Goal: Task Accomplishment & Management: Manage account settings

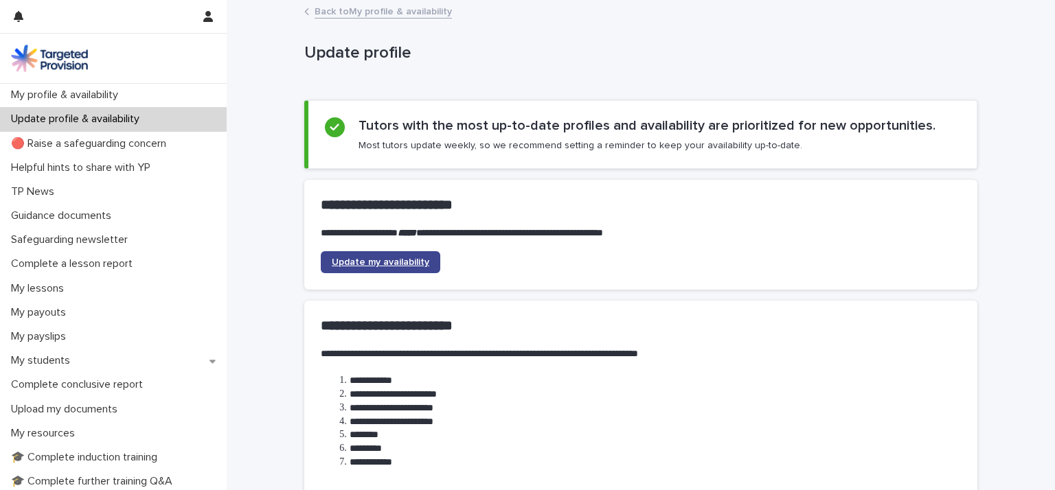
click at [380, 260] on span "Update my availability" at bounding box center [381, 262] width 98 height 10
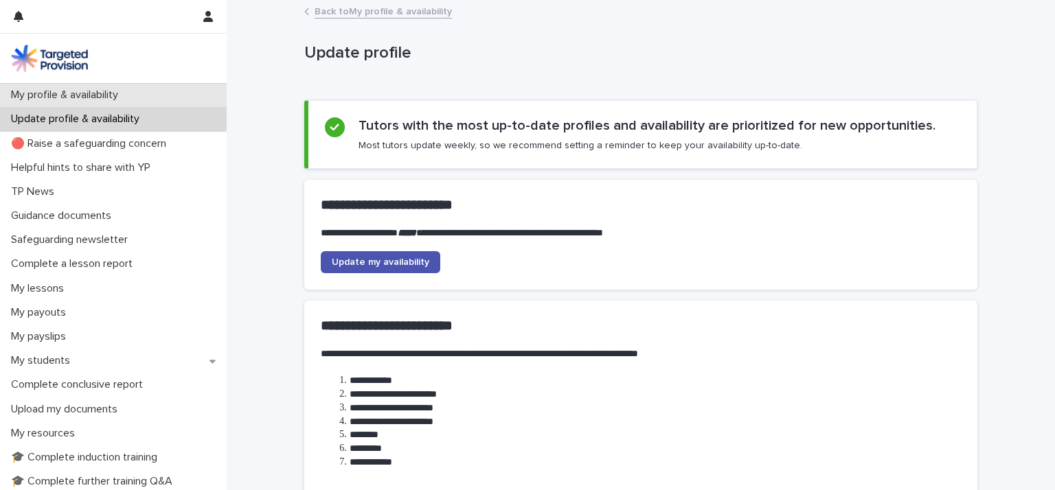
click at [107, 102] on div "My profile & availability" at bounding box center [113, 95] width 227 height 24
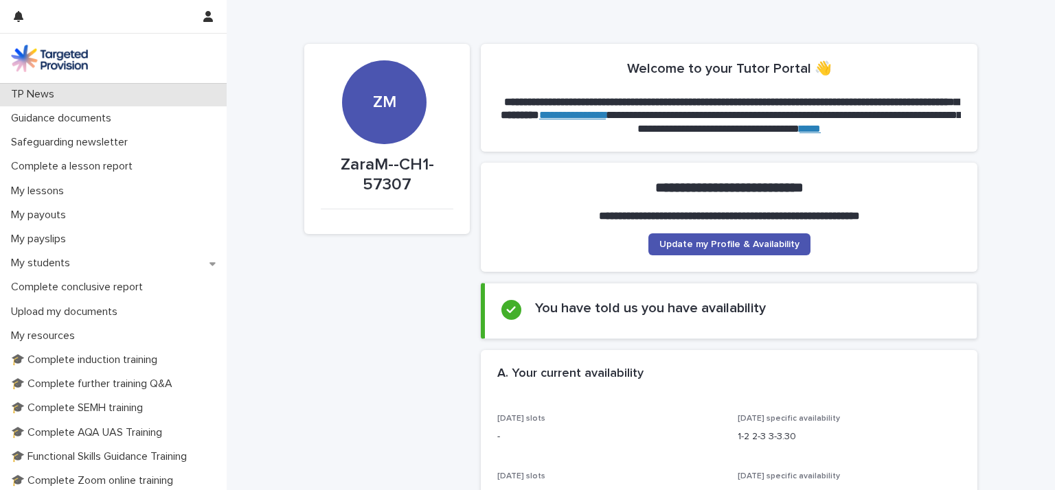
scroll to position [137, 0]
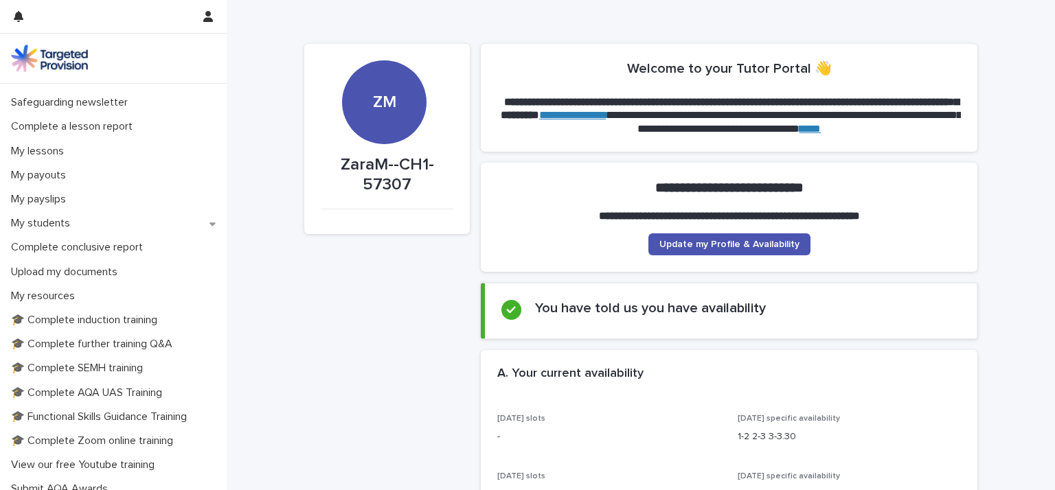
click at [369, 113] on div "ZM" at bounding box center [384, 102] width 84 height 84
click at [392, 100] on div "ZM" at bounding box center [384, 61] width 84 height 104
click at [735, 240] on span "Update my Profile & Availability" at bounding box center [729, 245] width 140 height 10
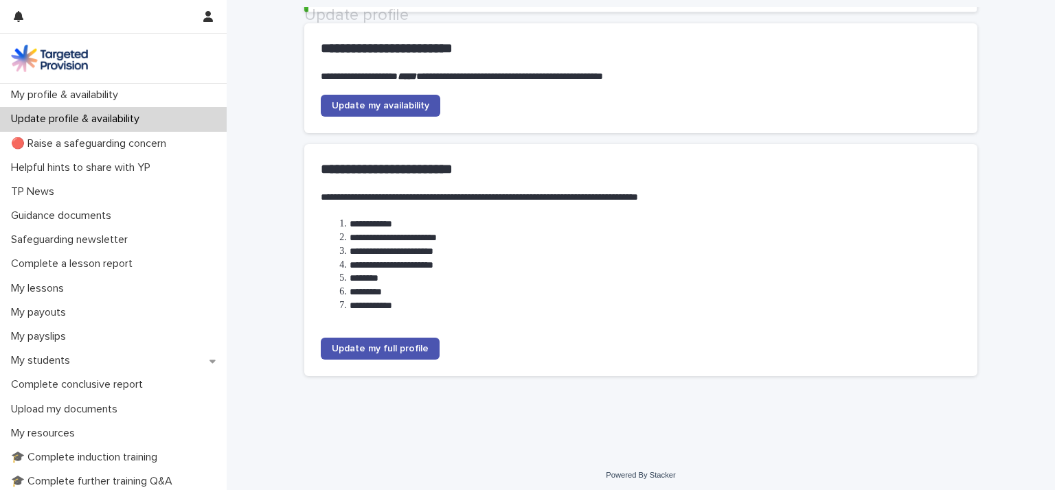
scroll to position [161, 0]
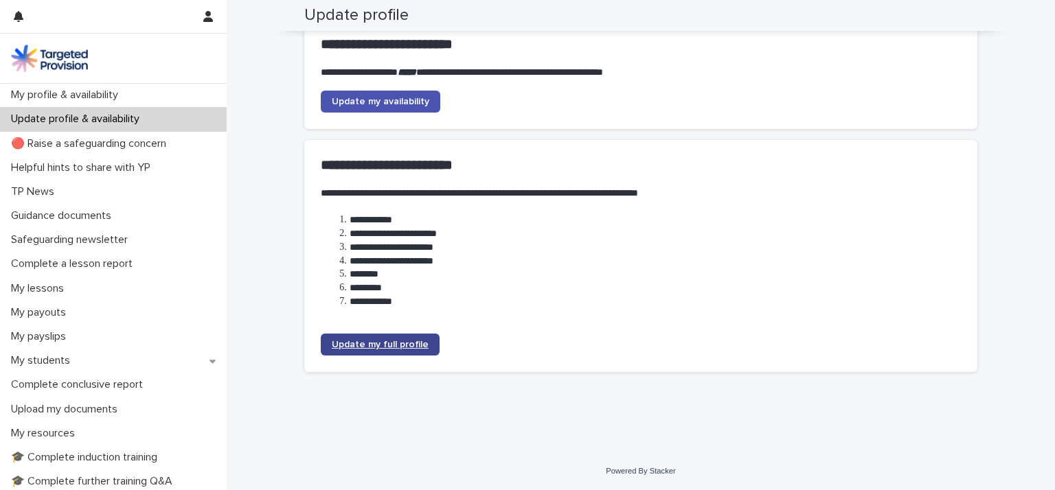
click at [379, 341] on span "Update my full profile" at bounding box center [380, 345] width 97 height 10
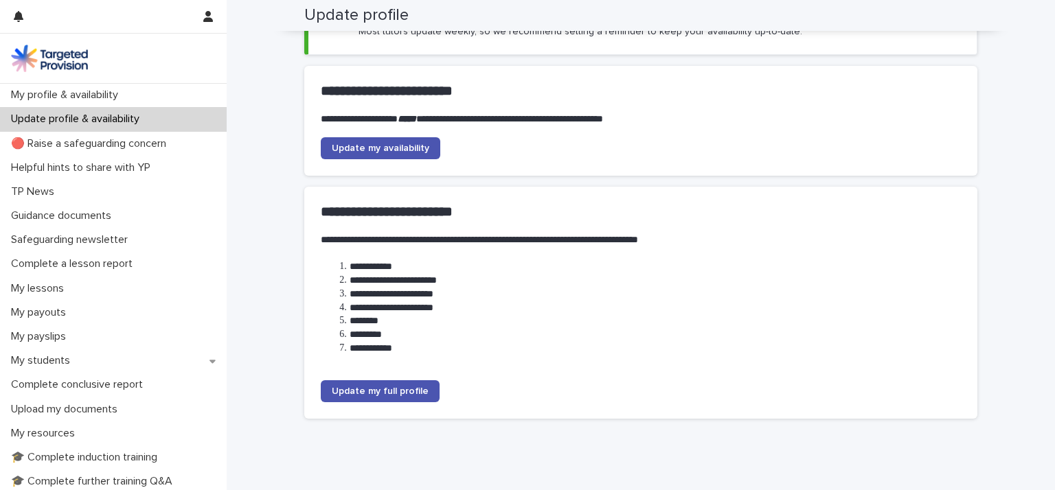
scroll to position [0, 0]
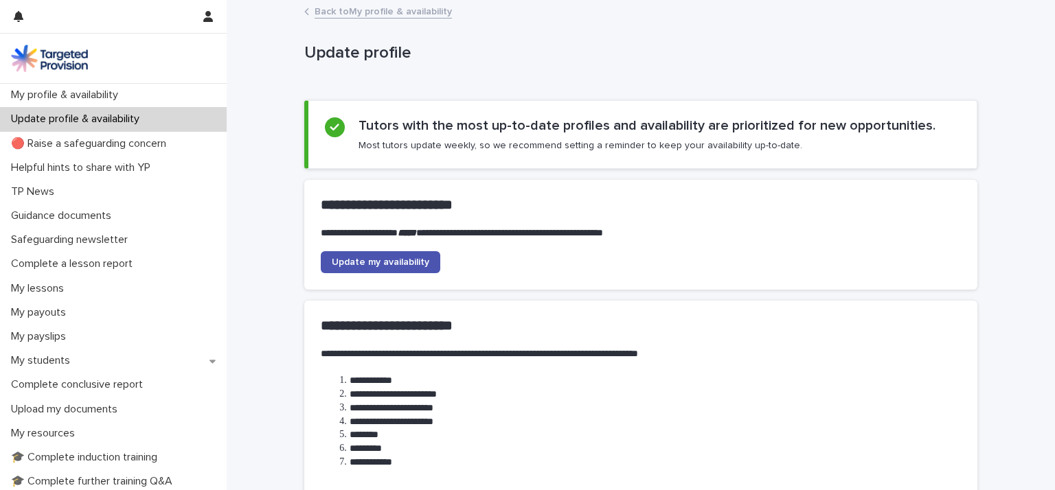
click at [387, 3] on link "Back to My profile & availability" at bounding box center [382, 11] width 137 height 16
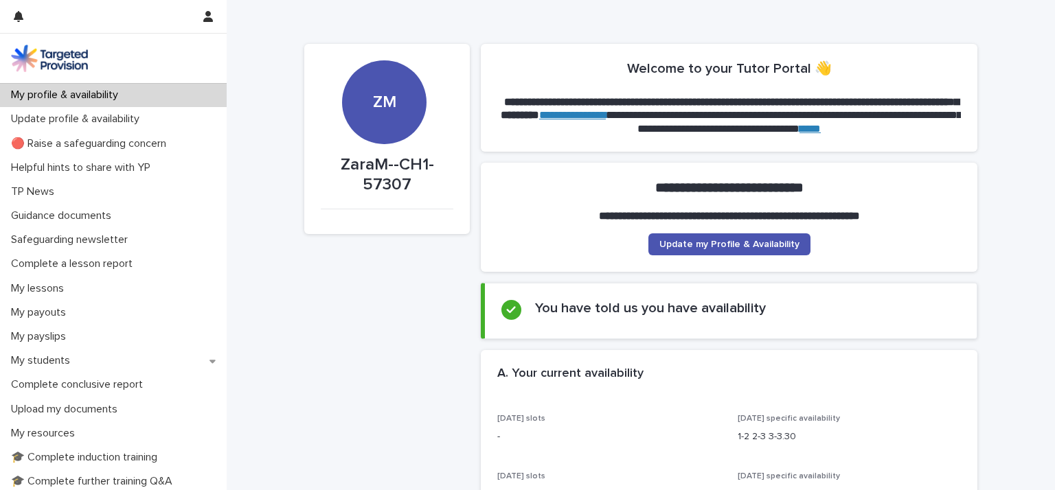
click at [405, 107] on div "ZM" at bounding box center [384, 61] width 84 height 104
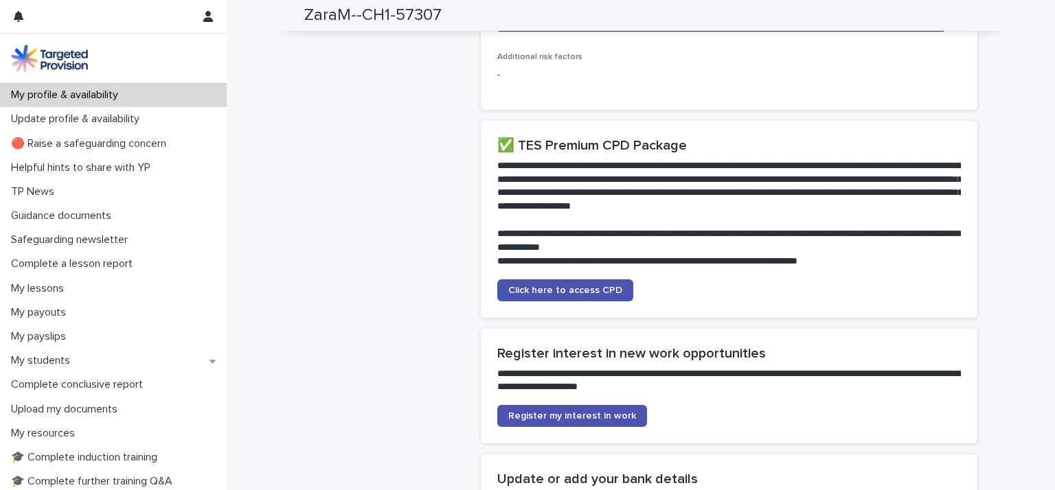
scroll to position [2747, 0]
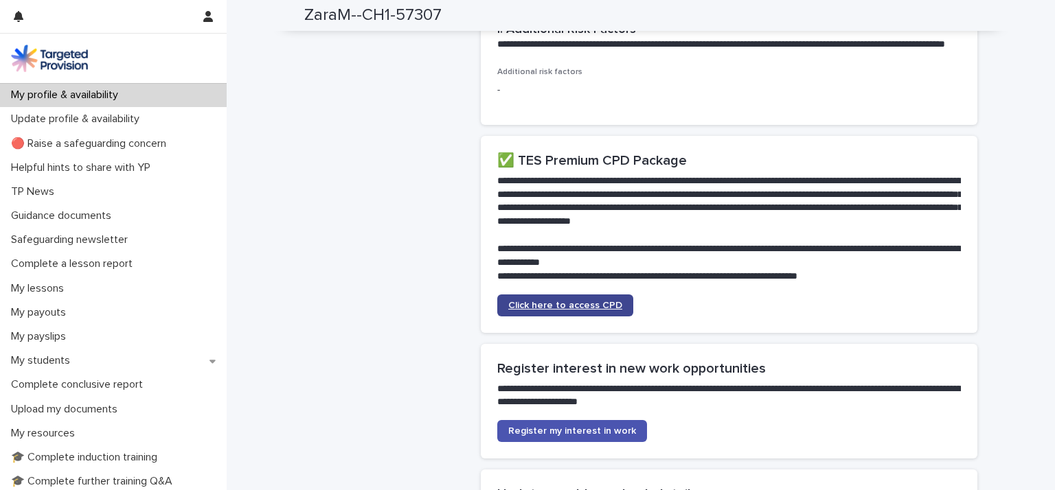
click at [601, 301] on span "Click here to access CPD" at bounding box center [565, 306] width 114 height 10
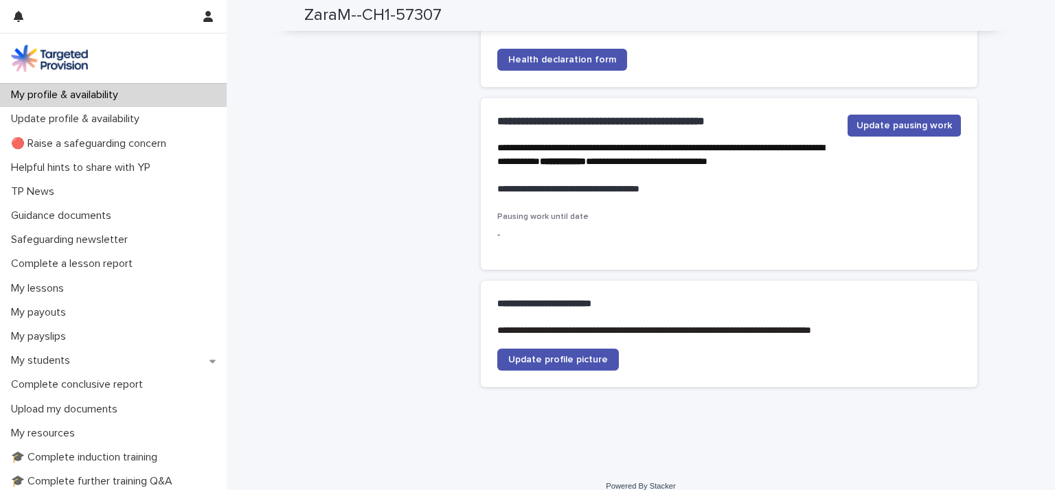
scroll to position [3462, 0]
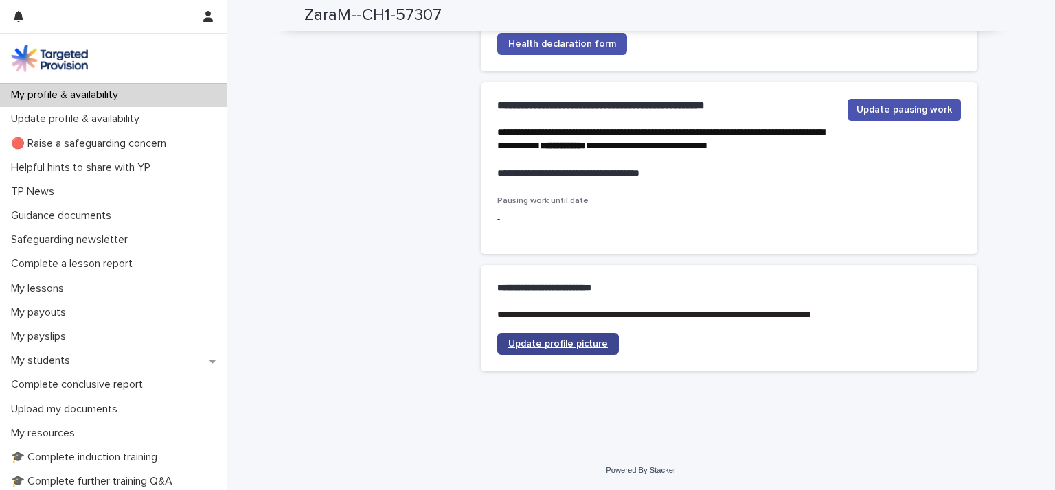
click at [523, 338] on link "Update profile picture" at bounding box center [558, 344] width 122 height 22
